Goal: Ask a question

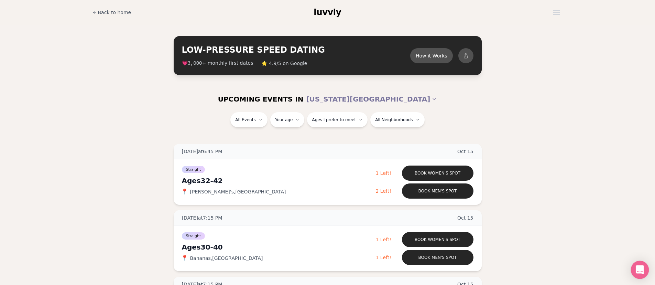
click at [639, 265] on icon "Open Intercom Messenger" at bounding box center [639, 269] width 8 height 9
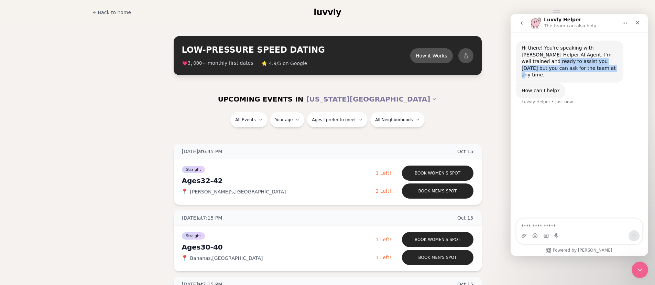
drag, startPoint x: 522, startPoint y: 62, endPoint x: 608, endPoint y: 66, distance: 86.3
click at [608, 66] on div "Hi there! You're speaking with [PERSON_NAME] Helper AI Agent. I'm well trained …" at bounding box center [569, 62] width 107 height 42
click at [608, 66] on div "Hi there! You're speaking with [PERSON_NAME] Helper AI Agent. I'm well trained …" at bounding box center [569, 62] width 96 height 34
click at [522, 22] on icon "go back" at bounding box center [521, 22] width 5 height 5
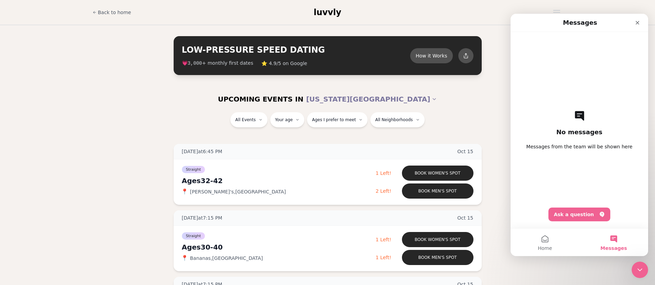
click at [505, 23] on div "Back to home luvvly" at bounding box center [327, 12] width 481 height 25
click at [610, 243] on button "Messages" at bounding box center [613, 241] width 69 height 27
click at [551, 245] on span "Home" at bounding box center [544, 247] width 14 height 5
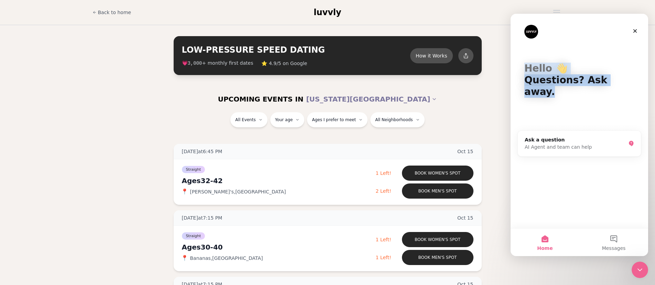
drag, startPoint x: 623, startPoint y: 84, endPoint x: 524, endPoint y: 60, distance: 101.6
click at [524, 60] on div "Hello 👋 Questions? Ask away." at bounding box center [579, 81] width 124 height 135
click at [631, 86] on div "Hello 👋 Questions? Ask away." at bounding box center [579, 81] width 124 height 135
click at [616, 177] on div "Hello 👋 Questions? Ask away. Ask a question AI Agent and team can help" at bounding box center [578, 121] width 137 height 214
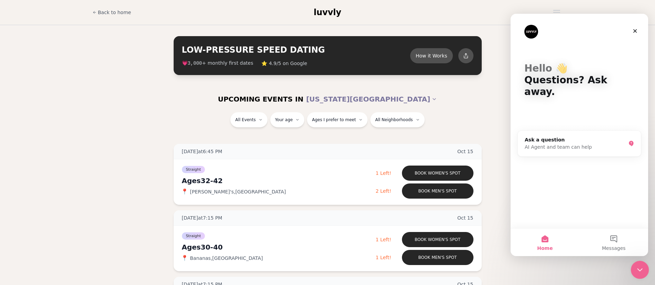
click at [641, 270] on icon "Close Intercom Messenger" at bounding box center [638, 268] width 8 height 8
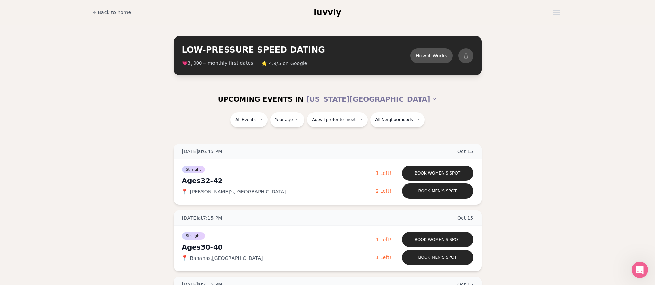
click at [596, 133] on div "All Events Your age Ages I prefer to meet All Neighborhoods" at bounding box center [327, 123] width 655 height 23
click at [636, 265] on icon "Open Intercom Messenger" at bounding box center [638, 268] width 11 height 11
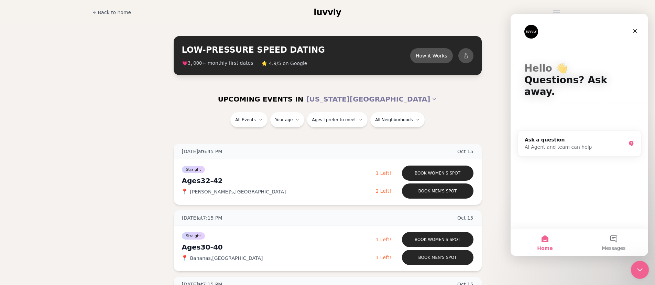
click at [638, 265] on icon "Close Intercom Messenger" at bounding box center [638, 268] width 8 height 8
